Goal: Information Seeking & Learning: Learn about a topic

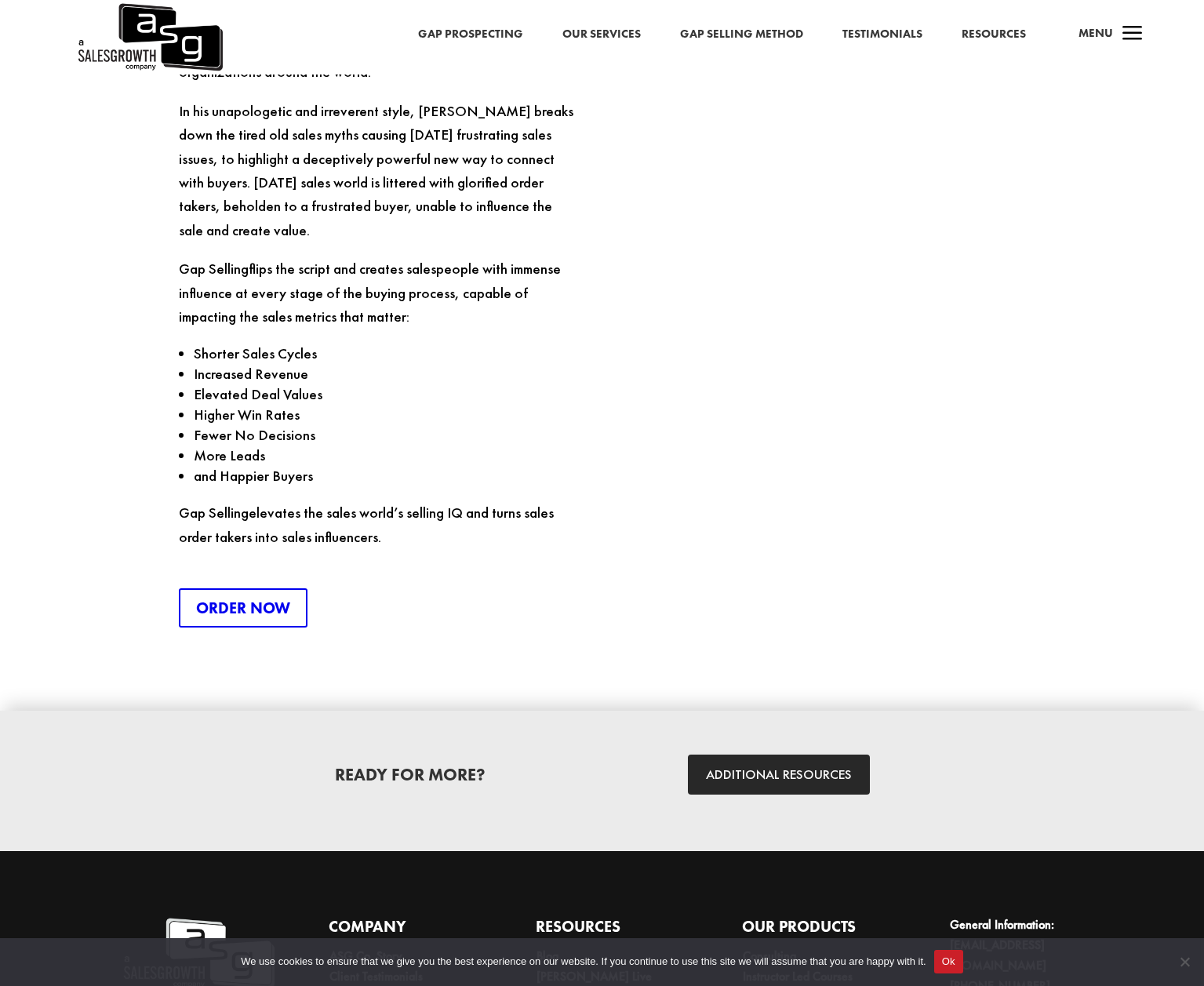
scroll to position [3856, 0]
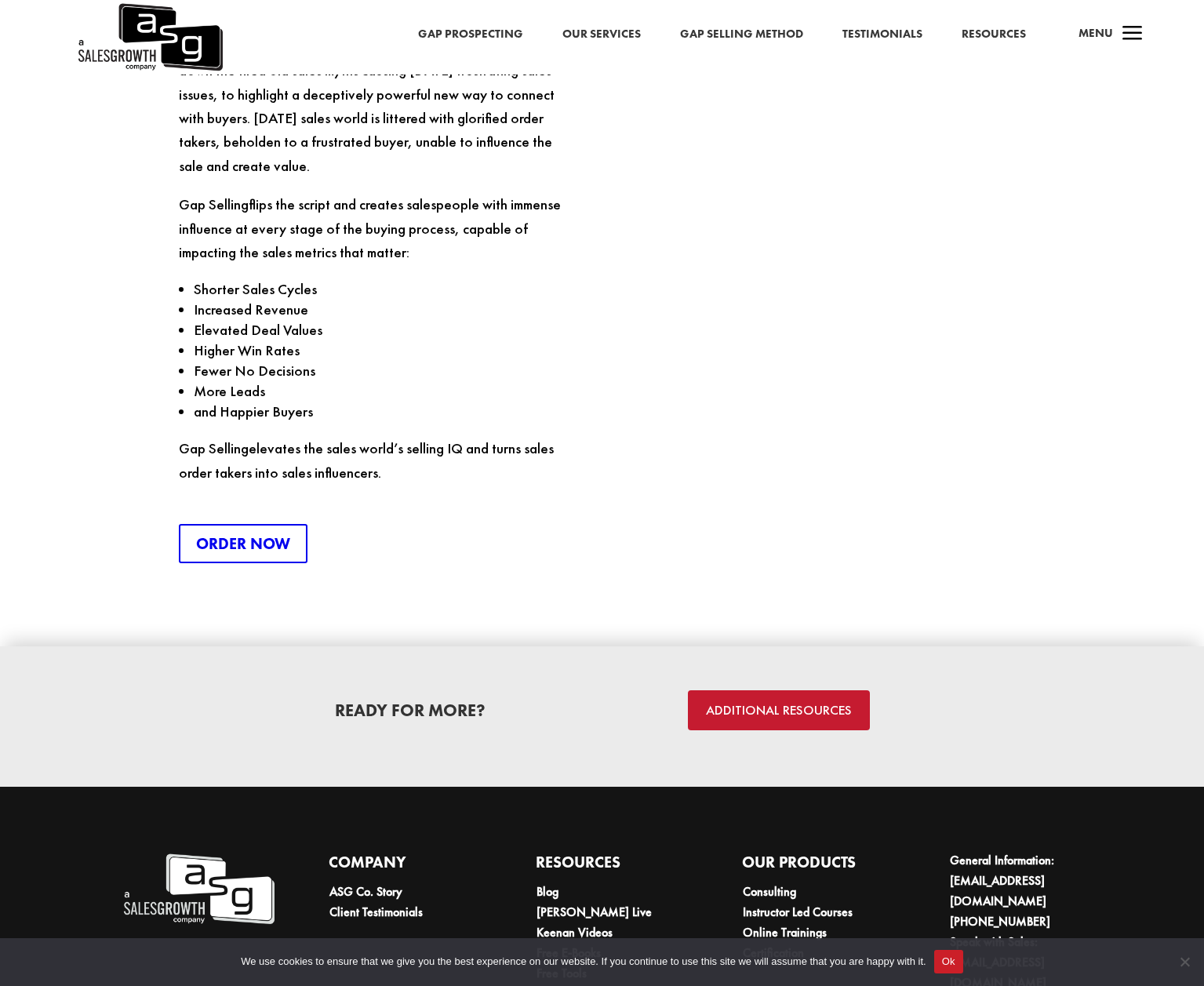
click at [786, 691] on link "ADDITIONAL RESOURCES" at bounding box center [779, 711] width 182 height 40
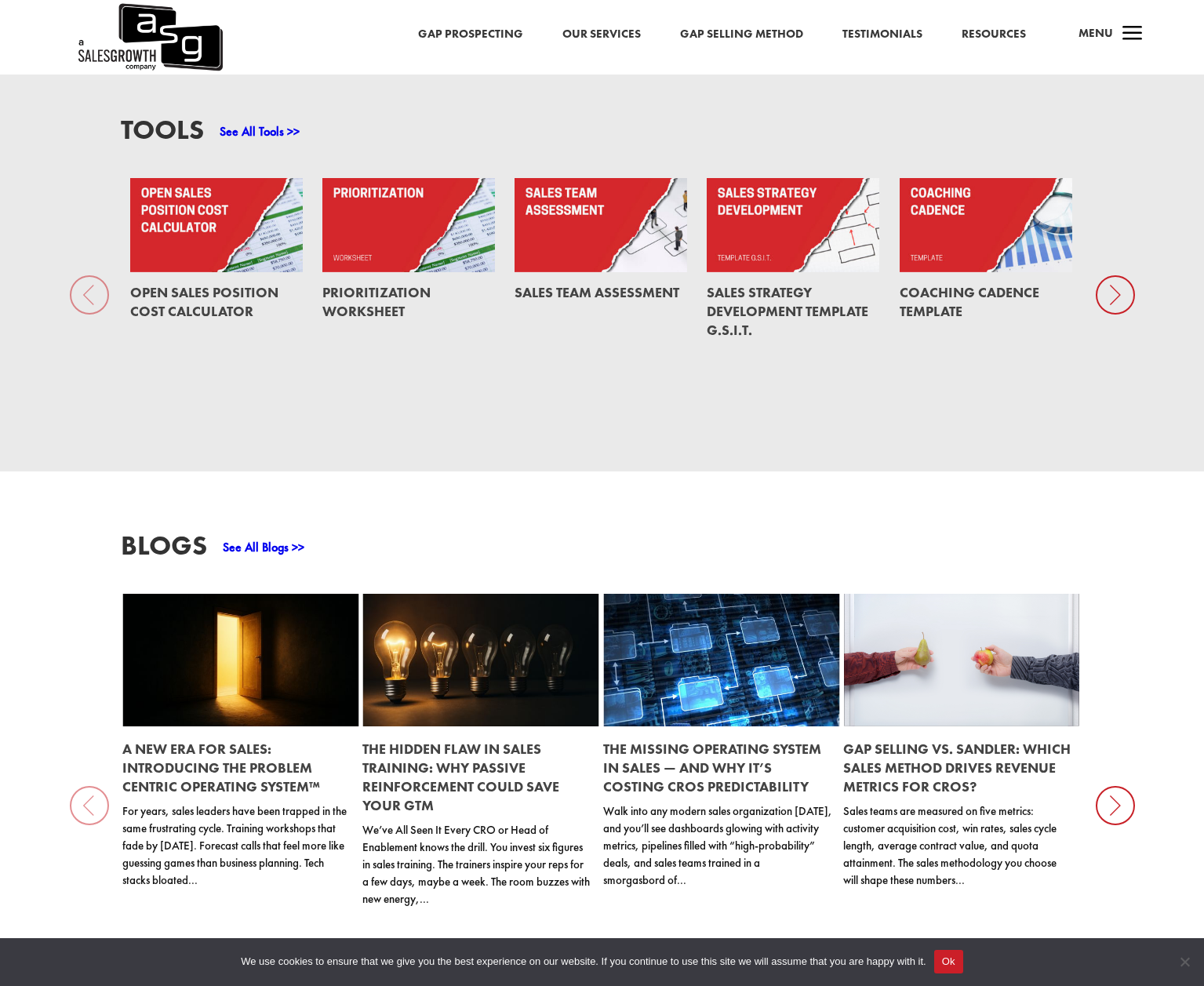
scroll to position [1168, 0]
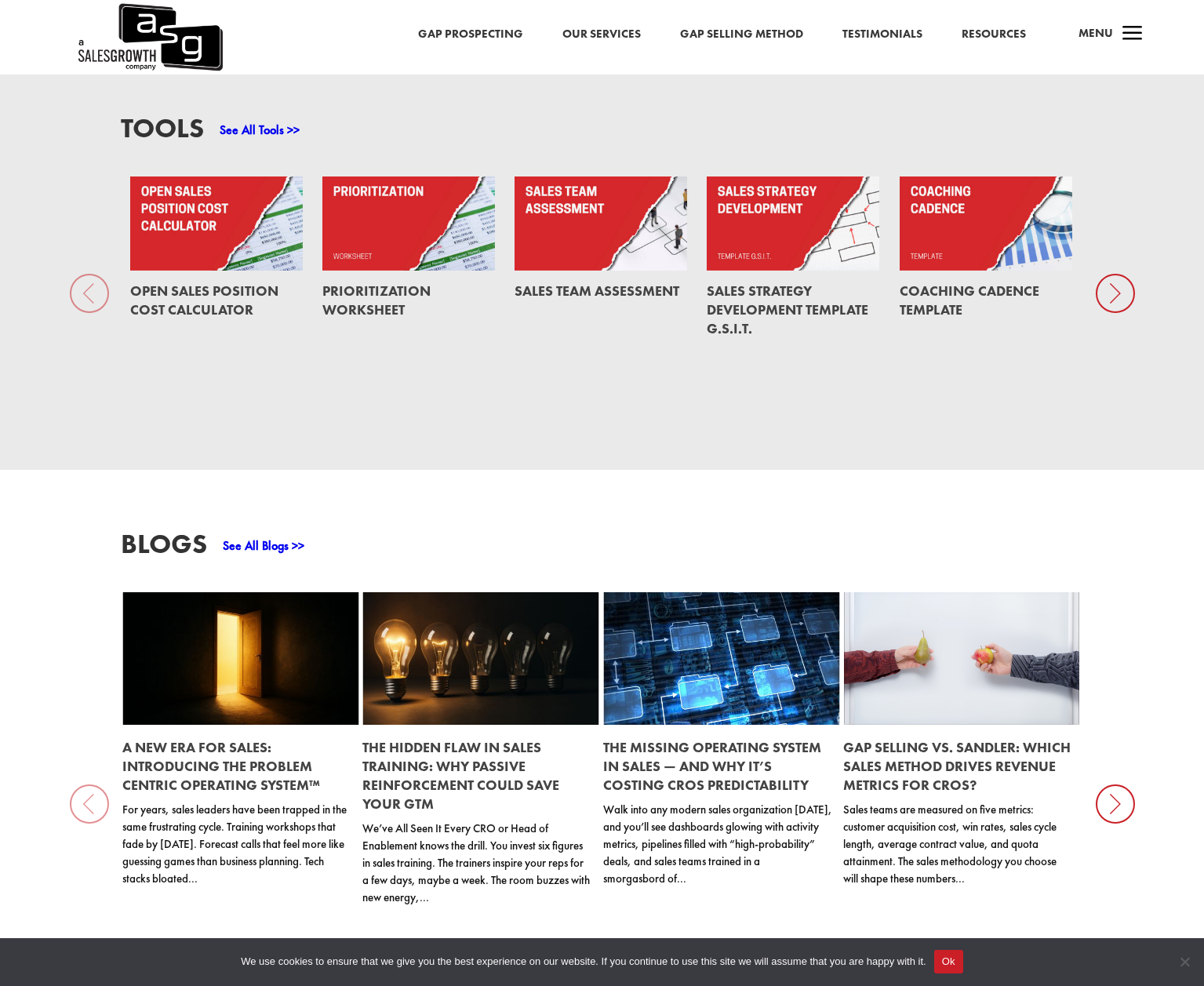
click at [233, 683] on link at bounding box center [241, 659] width 237 height 133
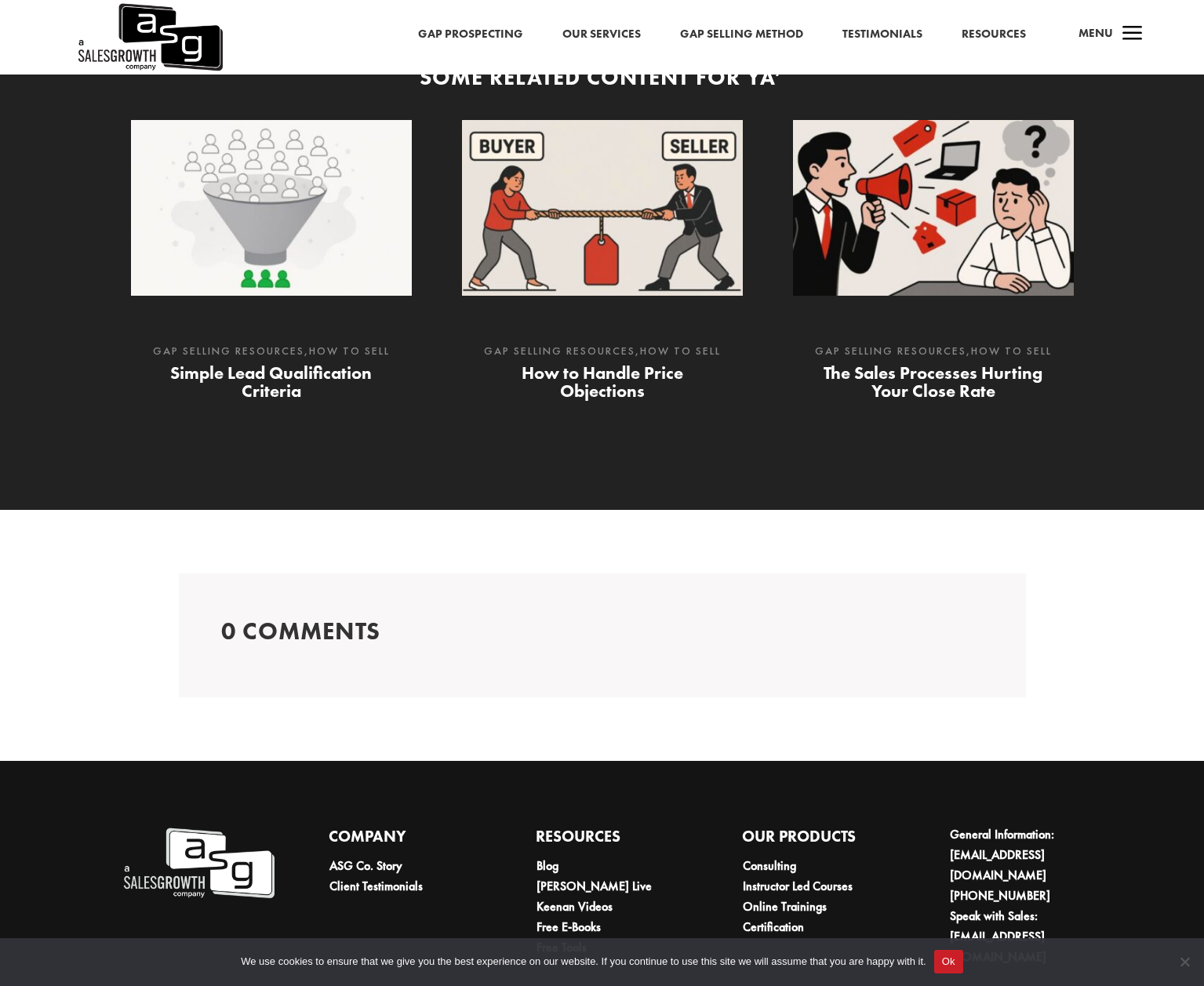
scroll to position [4473, 0]
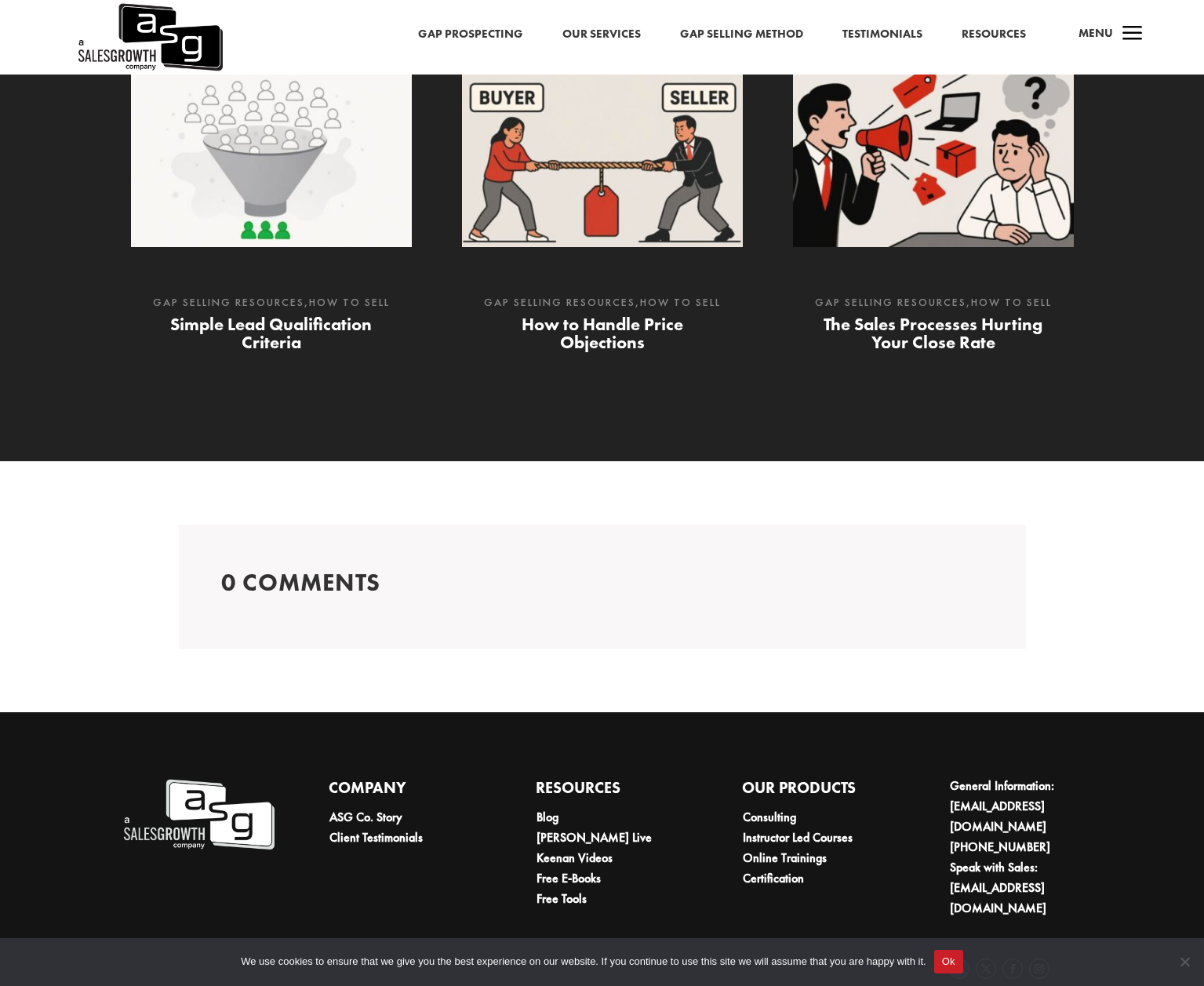
click at [958, 959] on link "Follow" at bounding box center [959, 969] width 20 height 20
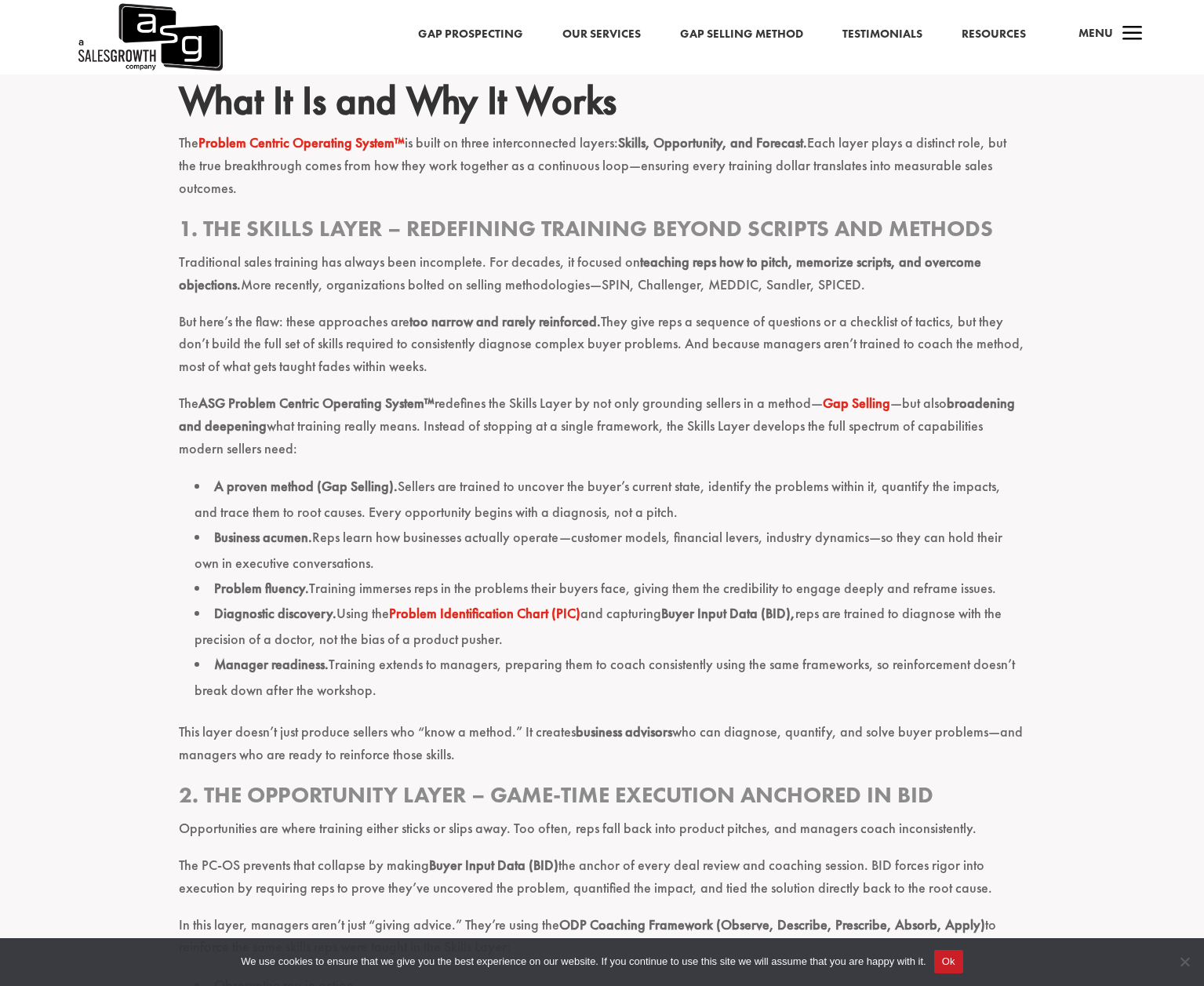
scroll to position [1642, 0]
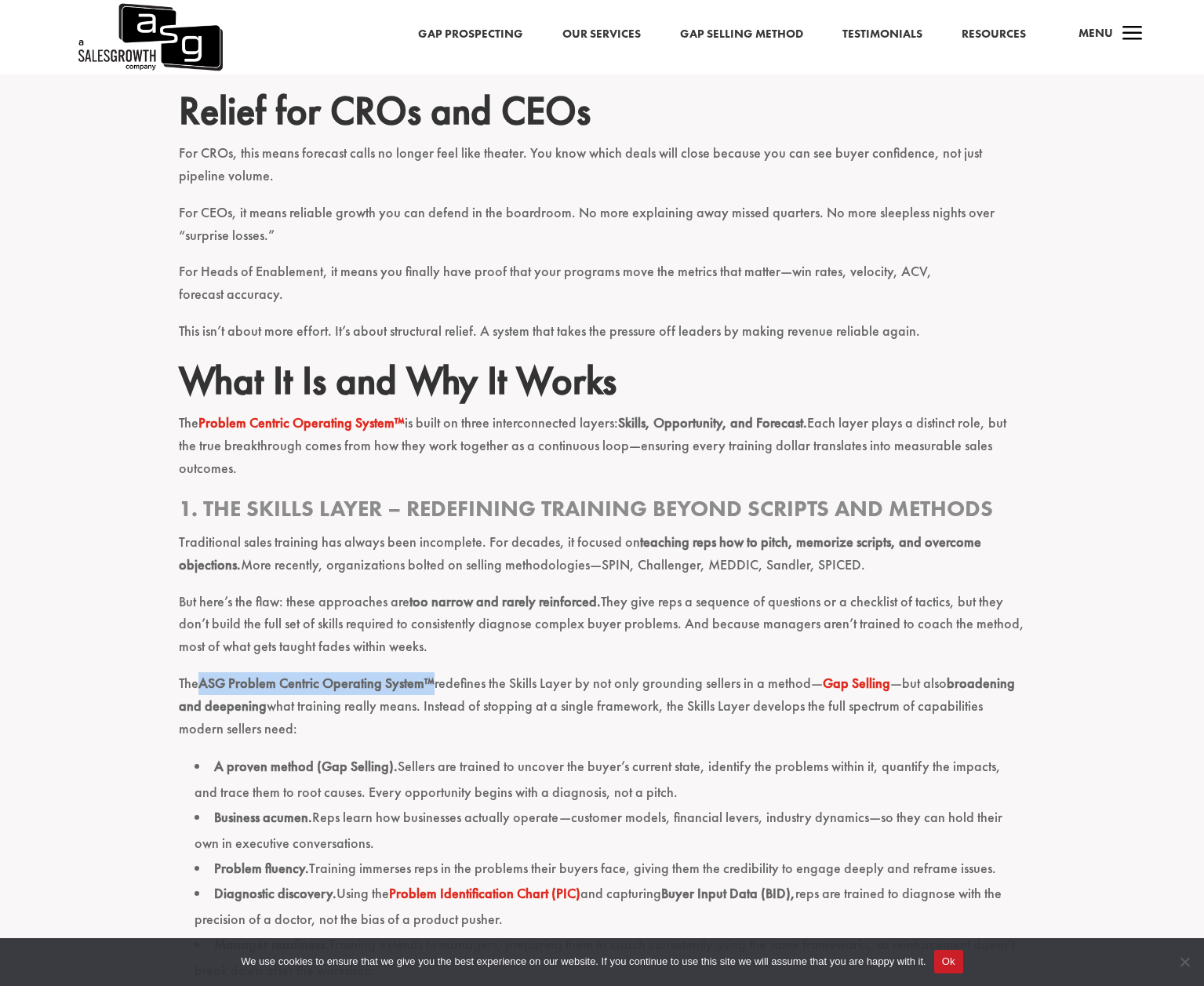
drag, startPoint x: 434, startPoint y: 660, endPoint x: 205, endPoint y: 670, distance: 229.2
click at [205, 672] on p "The ASG Problem Centric Operating System™ redefines the Skills Layer by not onl…" at bounding box center [602, 712] width 847 height 81
copy strong "ASG Problem Centric Operating System™"
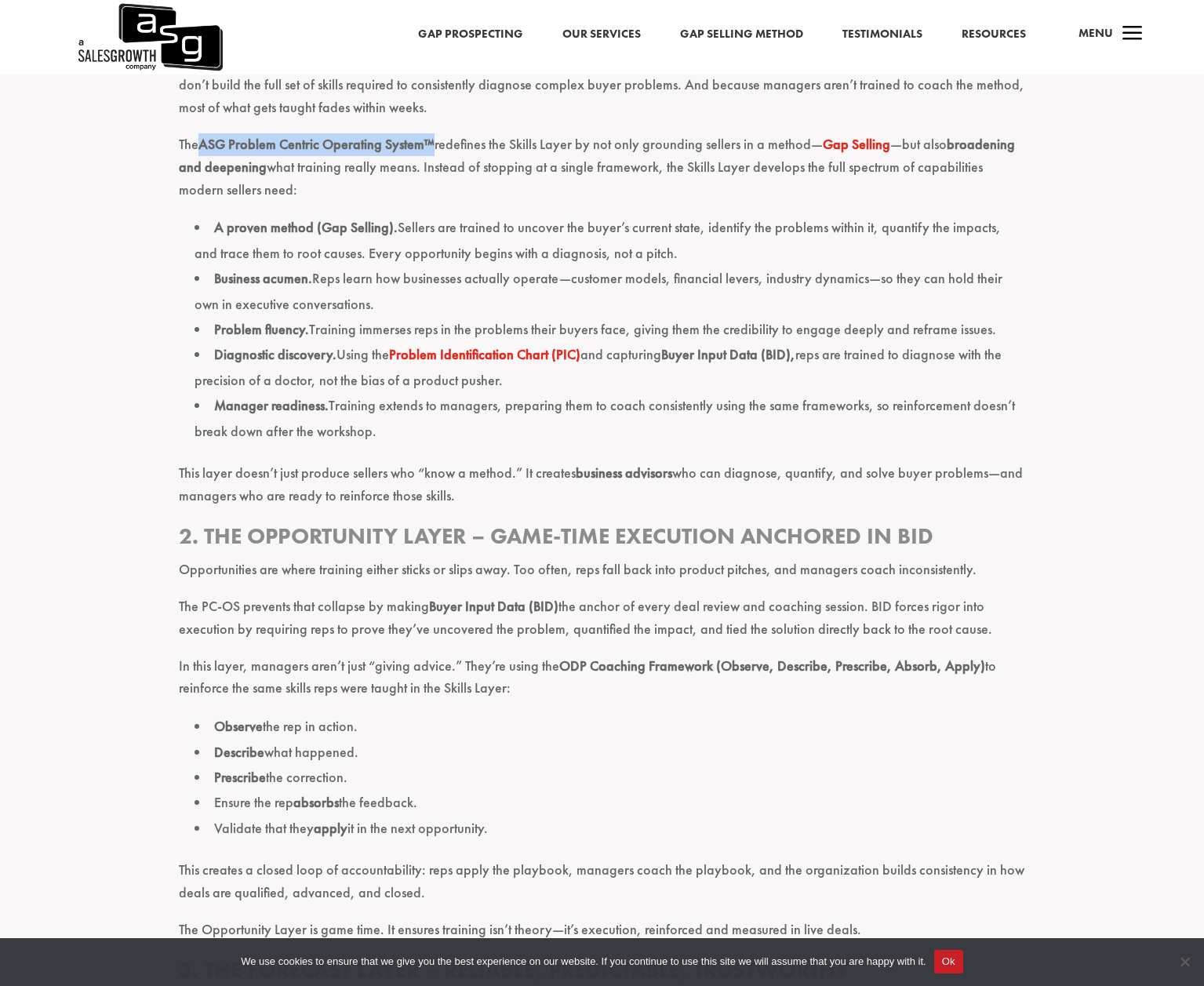
scroll to position [2193, 0]
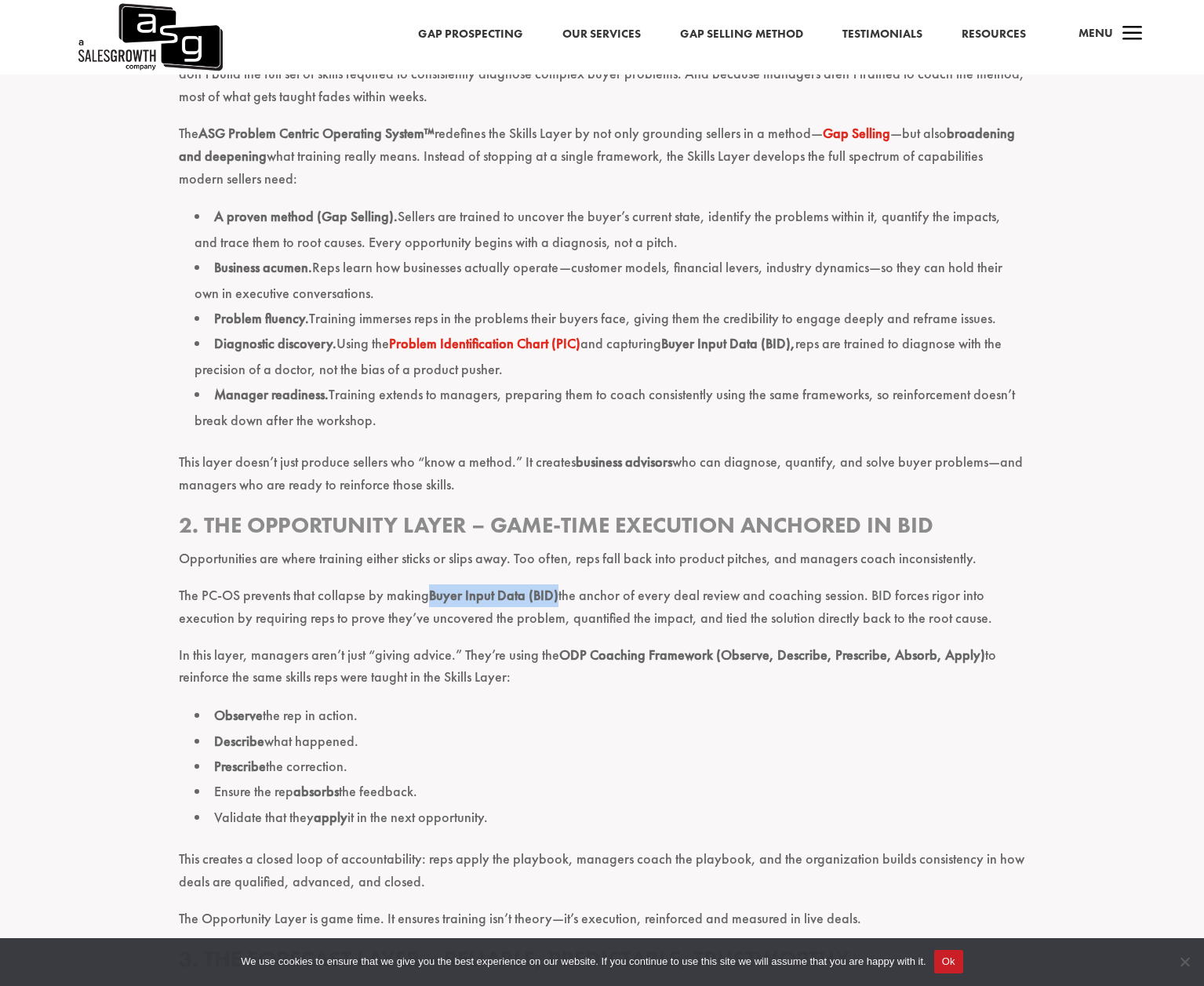
drag, startPoint x: 556, startPoint y: 574, endPoint x: 426, endPoint y: 572, distance: 130.0
click at [426, 585] on p "The PC-OS prevents that collapse by making Buyer Input Data (BID) the anchor of…" at bounding box center [602, 614] width 847 height 60
copy p "Buyer Input Data (BID)"
